Goal: Information Seeking & Learning: Learn about a topic

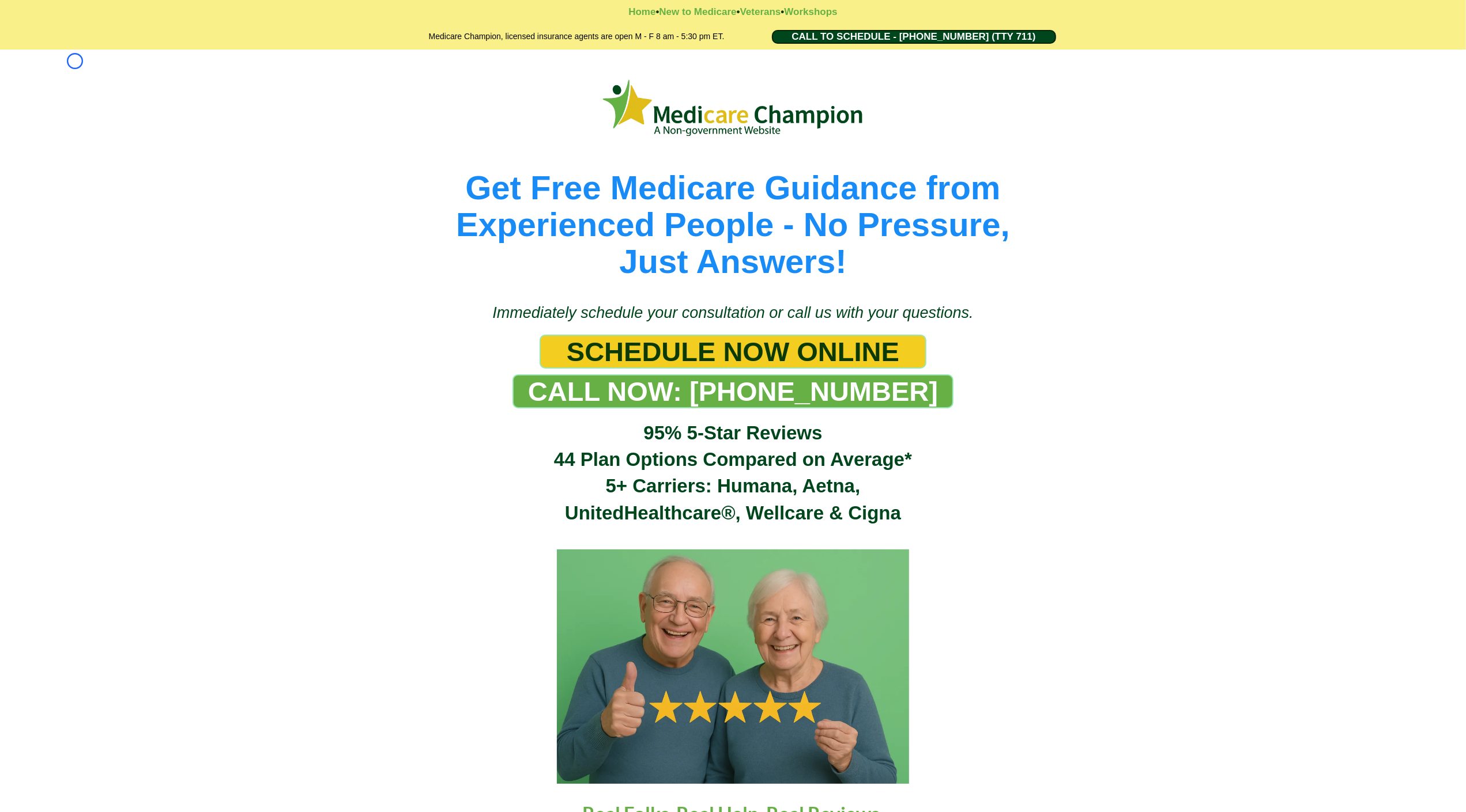
click at [75, 61] on div "Get Free Medicare Guidance from Experienced People - No Pressure, Just Answers!" at bounding box center [733, 170] width 1466 height 242
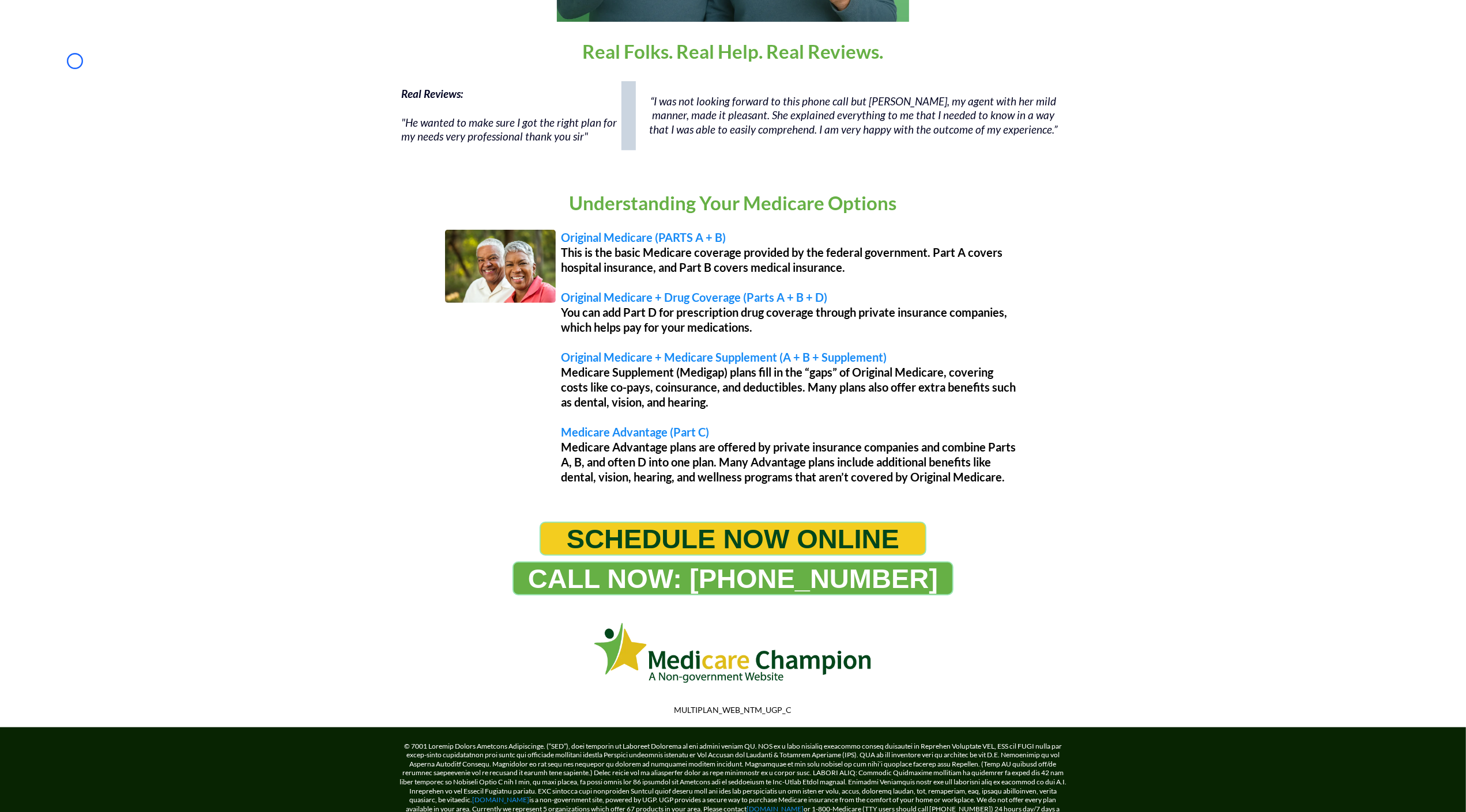
scroll to position [858, 0]
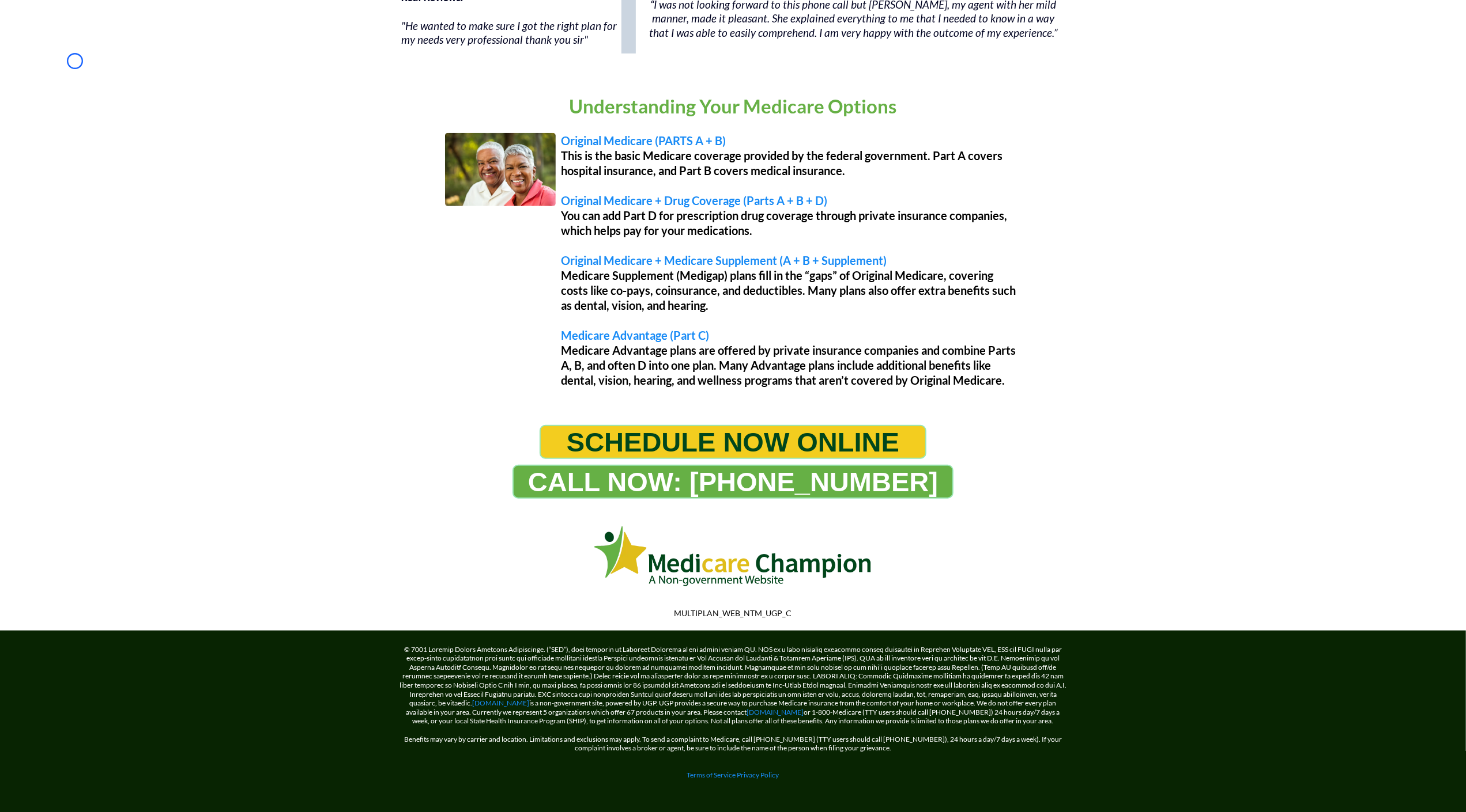
click at [75, 61] on div "Real Reviews: "He wanted to make sure I got the right plan for my needs very pr…" at bounding box center [733, 24] width 1466 height 92
click at [94, 75] on div "Understanding Your Medicare Options Original Medicare (PARTS A + B) This is the…" at bounding box center [733, 242] width 1466 height 343
click at [88, 61] on div "Real Reviews: "He wanted to make sure I got the right plan for my needs very pr…" at bounding box center [733, 24] width 1466 height 92
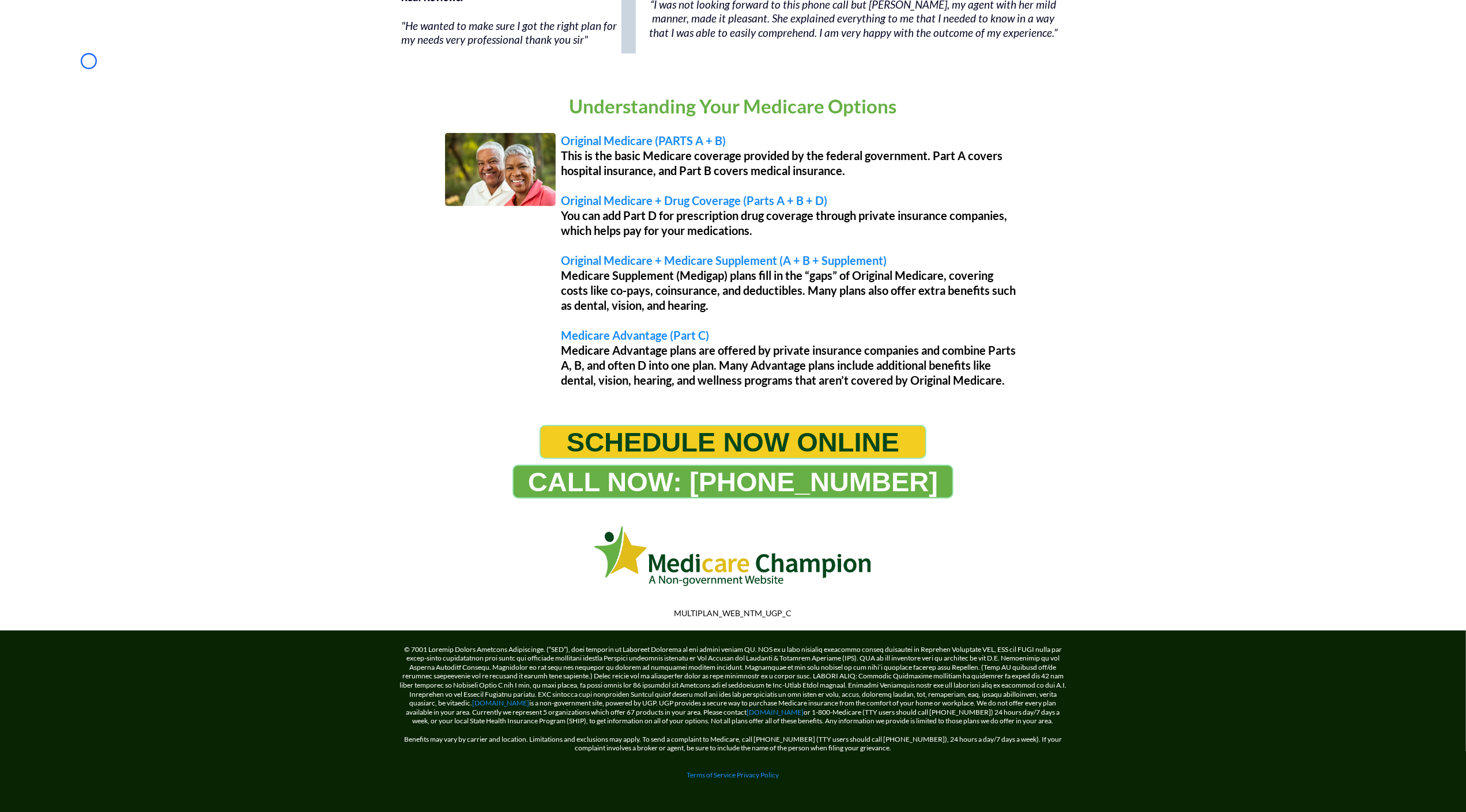
scroll to position [0, 0]
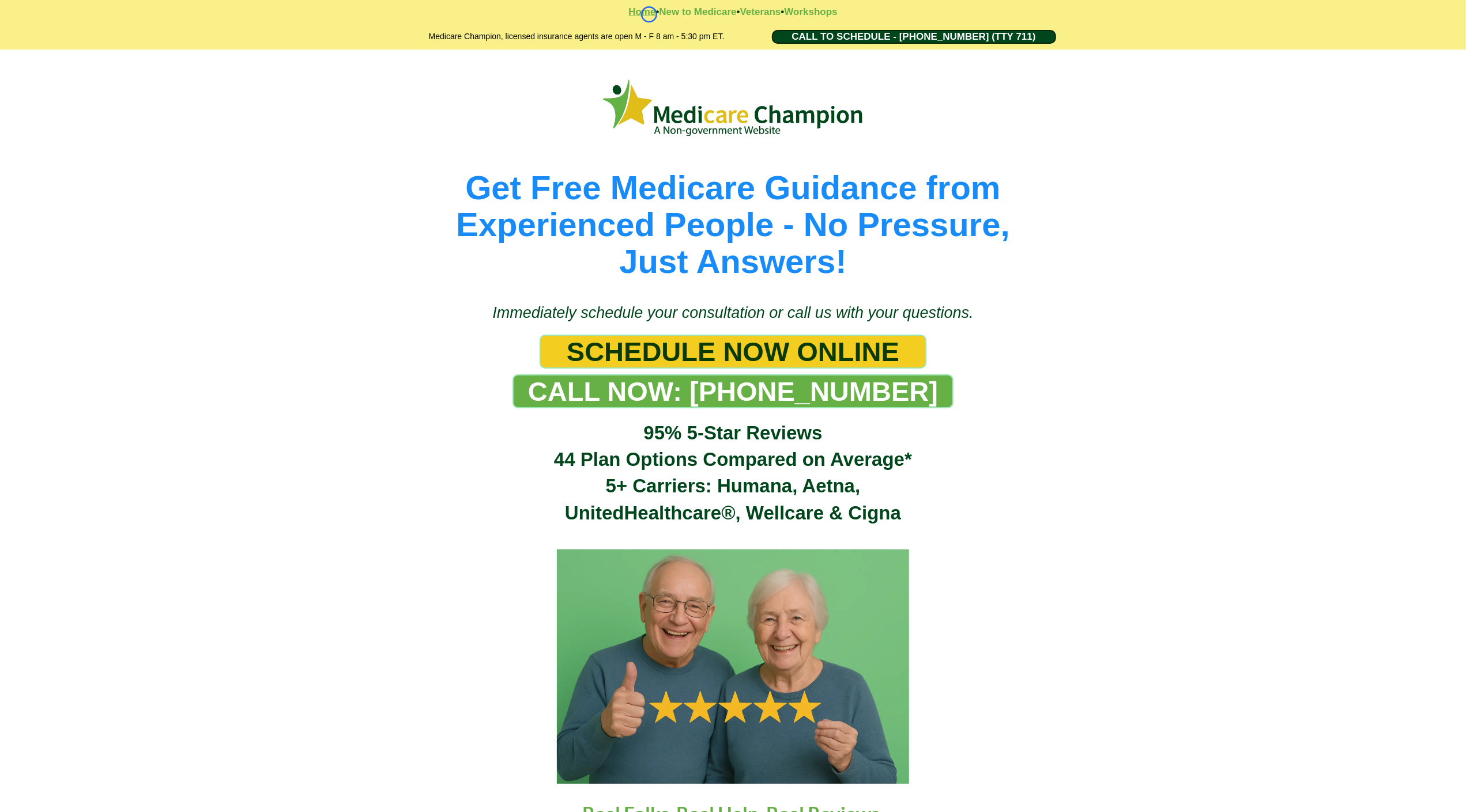
click at [649, 15] on strong "Home" at bounding box center [641, 12] width 27 height 11
